Goal: Navigation & Orientation: Find specific page/section

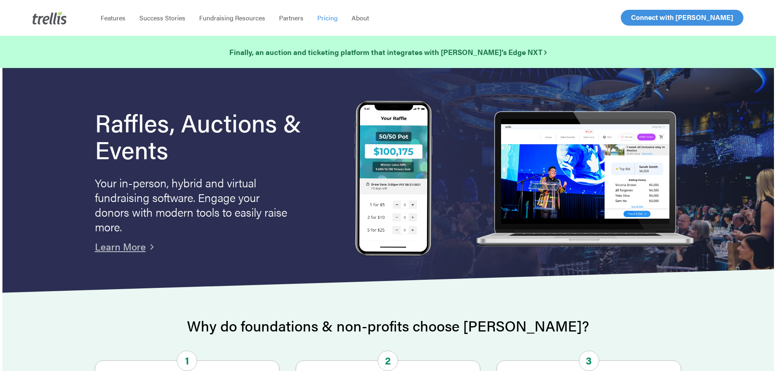
click at [325, 13] on span "Pricing" at bounding box center [327, 17] width 20 height 9
click at [325, 18] on span "Pricing" at bounding box center [327, 17] width 20 height 9
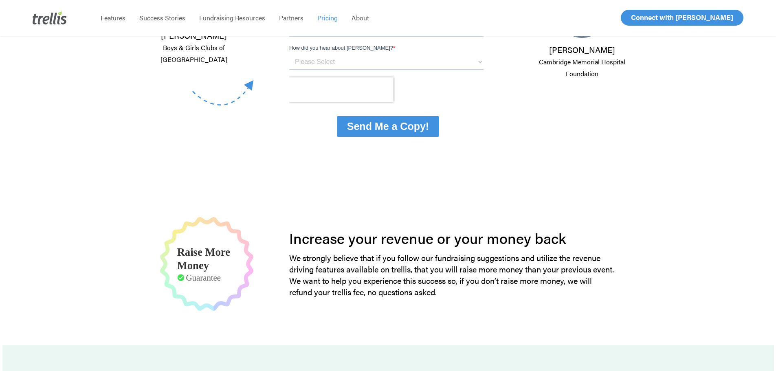
scroll to position [285, 0]
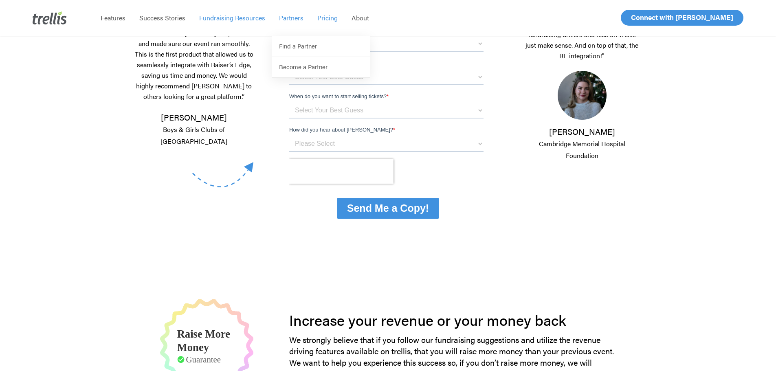
click at [244, 17] on span "Fundraising Resources" at bounding box center [232, 17] width 66 height 9
